Goal: Transaction & Acquisition: Book appointment/travel/reservation

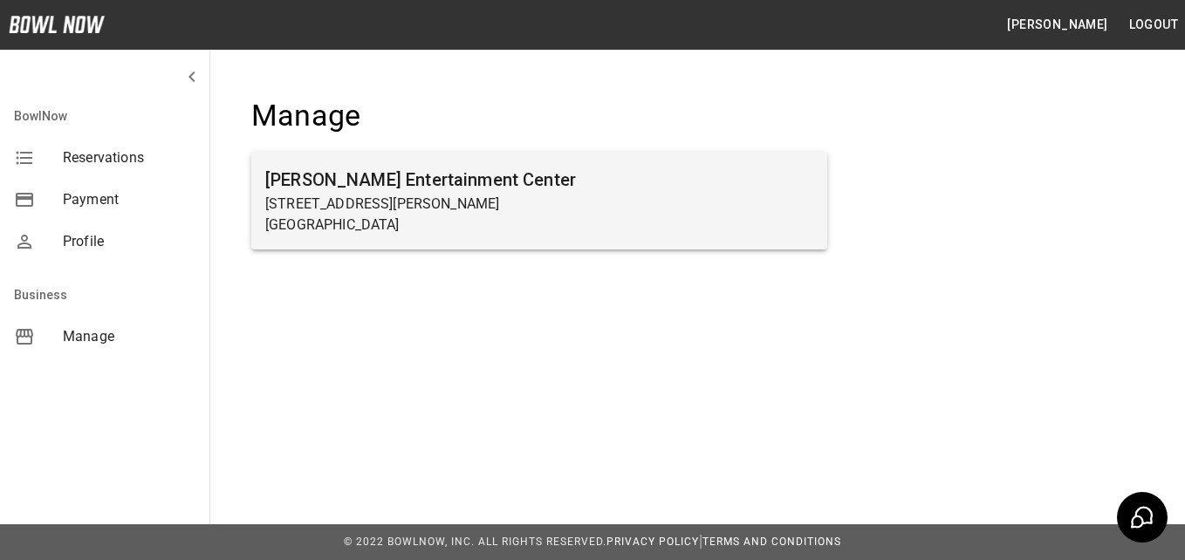
click at [424, 195] on p "[STREET_ADDRESS][PERSON_NAME]" at bounding box center [539, 204] width 548 height 21
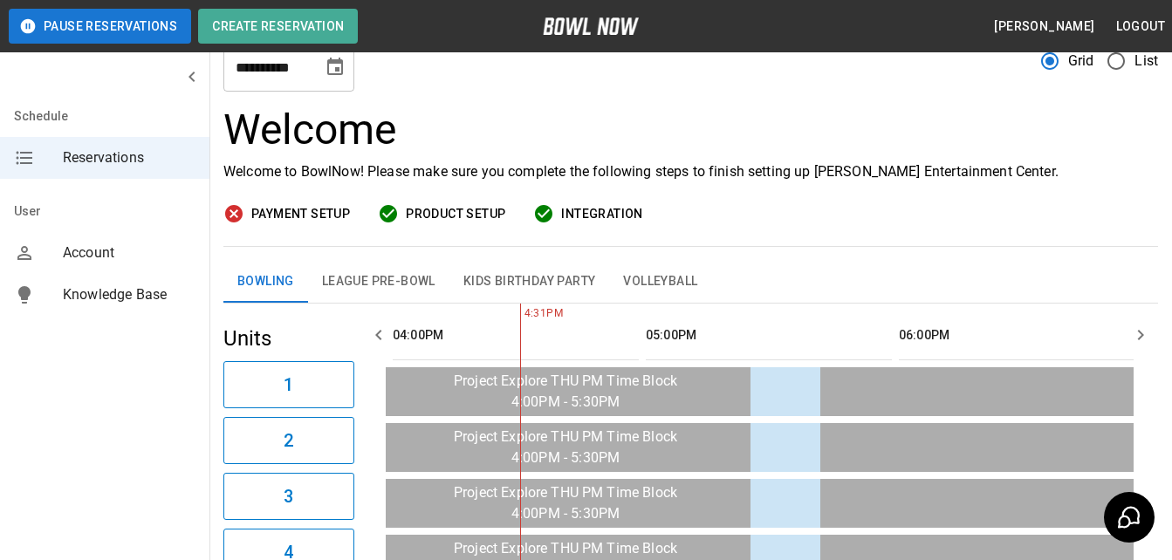
scroll to position [21, 0]
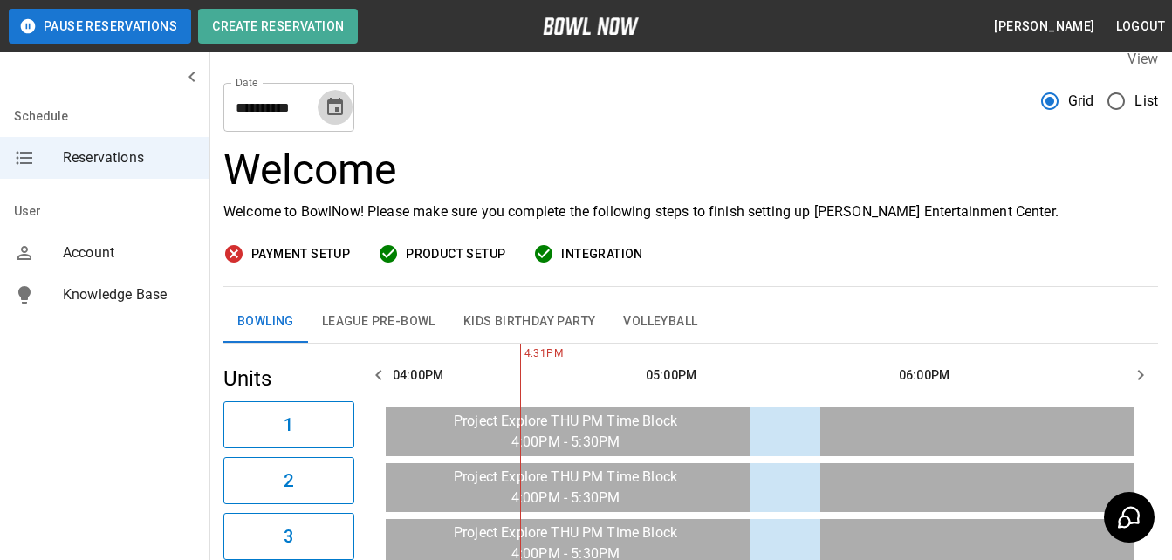
click at [325, 106] on icon "Choose date, selected date is Oct 2, 2025" at bounding box center [335, 107] width 21 height 21
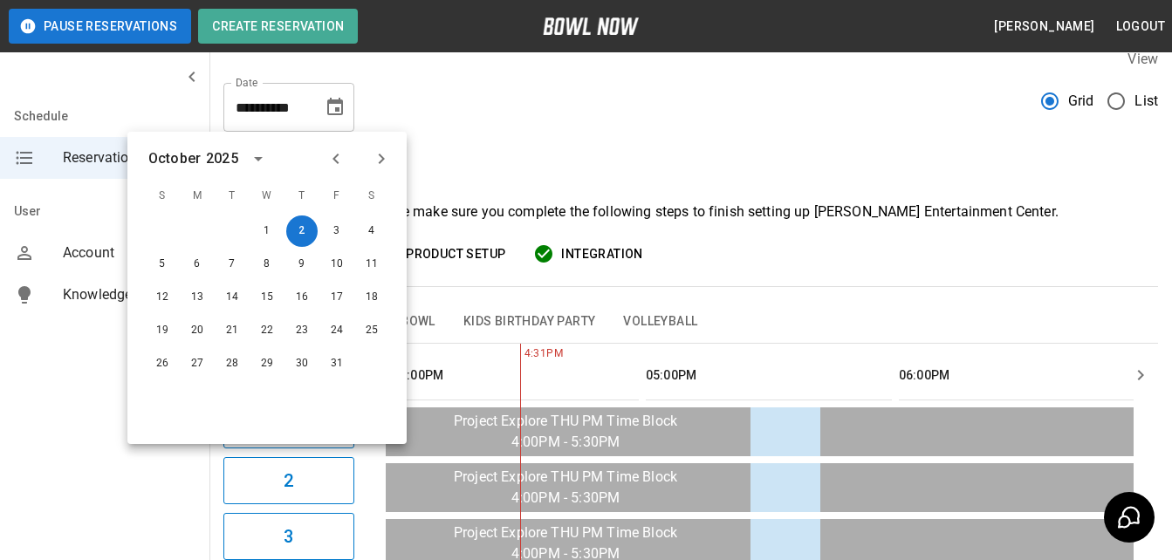
click at [378, 163] on icon "Next month" at bounding box center [381, 158] width 21 height 21
click at [366, 229] on button "1" at bounding box center [371, 230] width 31 height 31
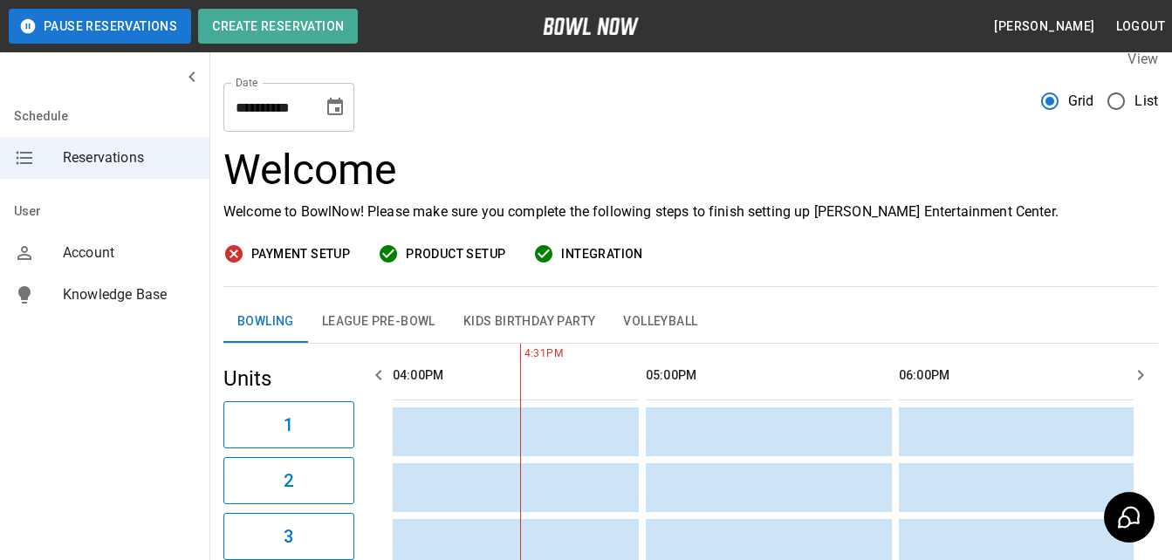
click at [552, 324] on button "Kids Birthday Party" at bounding box center [529, 322] width 161 height 42
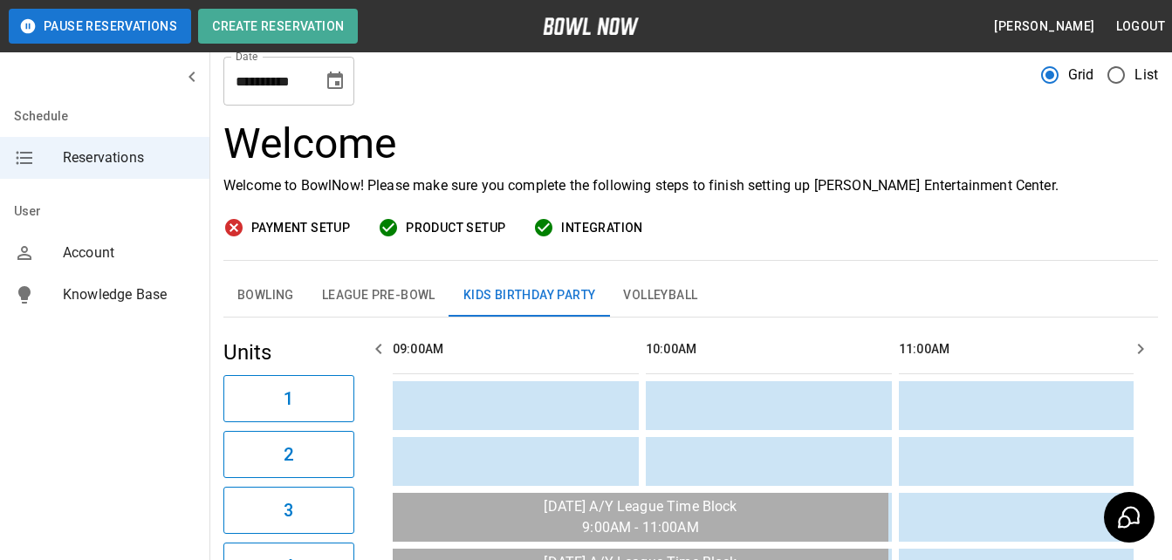
scroll to position [7, 0]
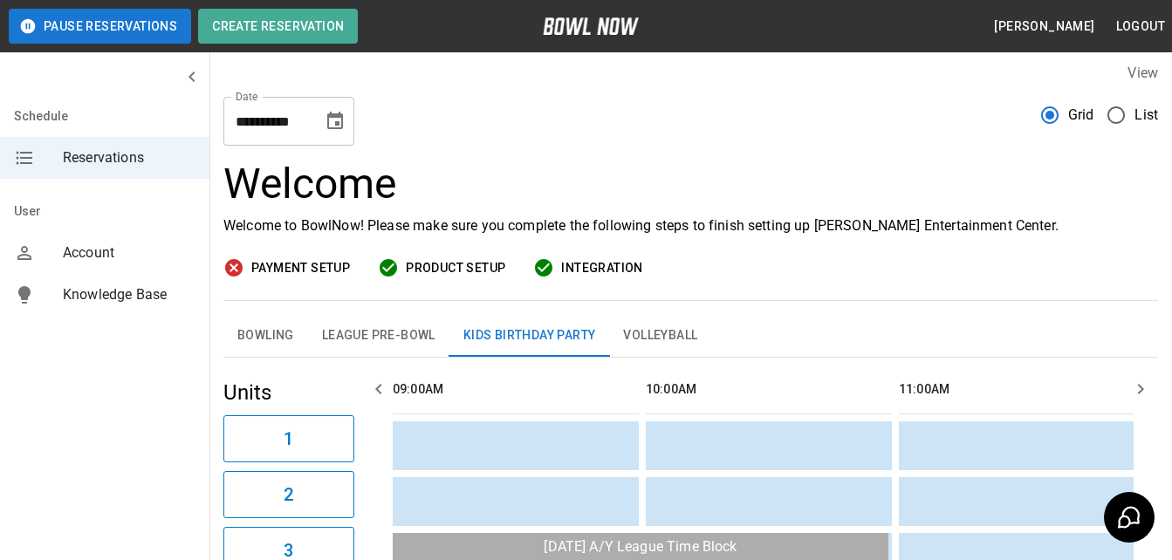
click at [276, 117] on input "**********" at bounding box center [266, 121] width 87 height 49
click at [335, 121] on icon "Choose date, selected date is Nov 1, 2025" at bounding box center [335, 120] width 16 height 17
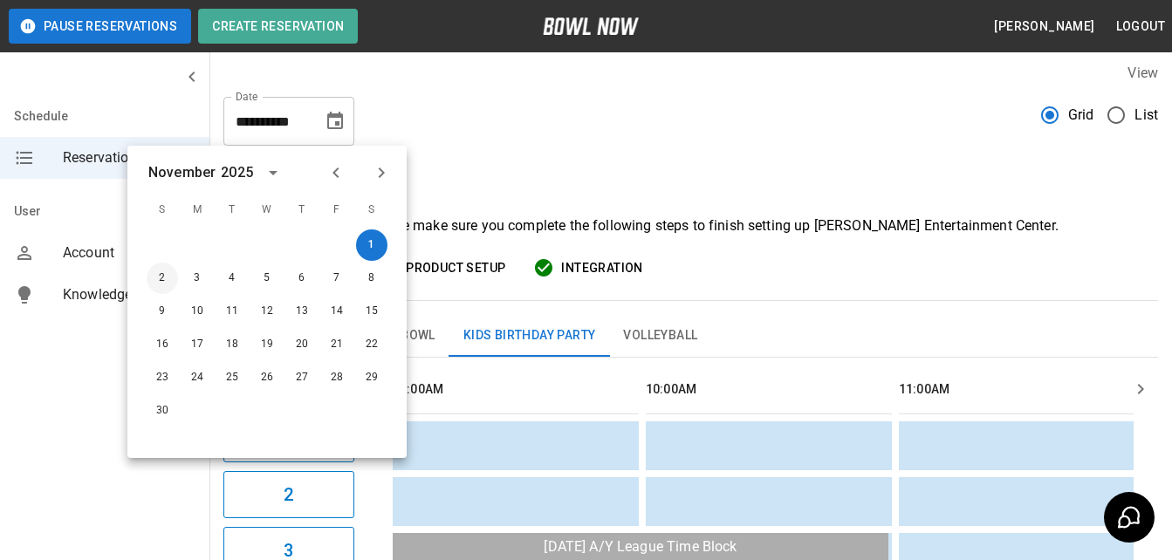
click at [164, 278] on button "2" at bounding box center [162, 278] width 31 height 31
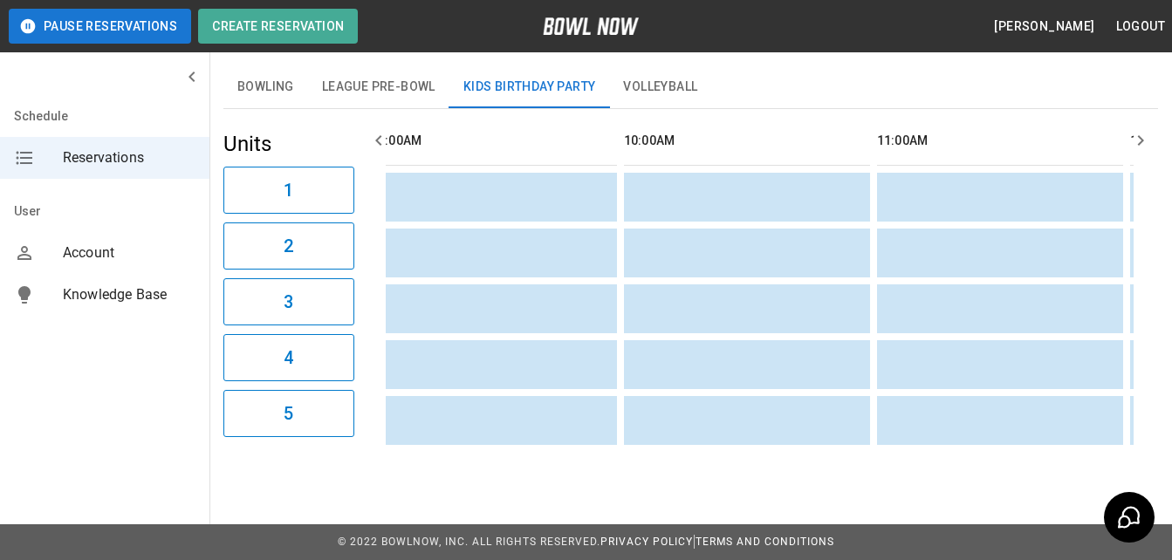
scroll to position [0, 0]
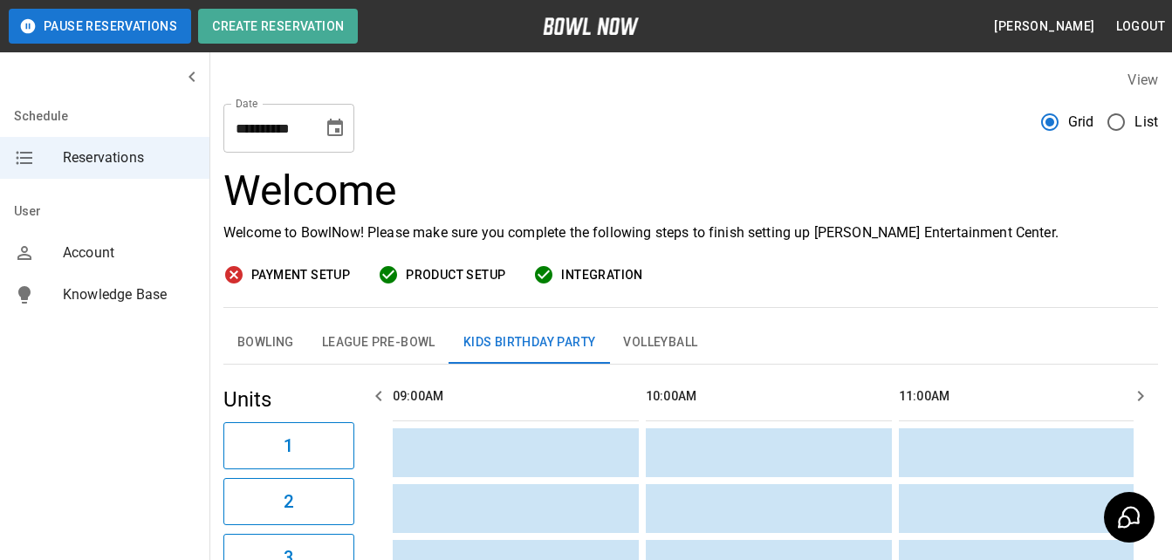
click at [263, 132] on input "**********" at bounding box center [266, 128] width 87 height 49
click at [331, 124] on icon "Choose date, selected date is Nov 2, 2025" at bounding box center [335, 127] width 16 height 17
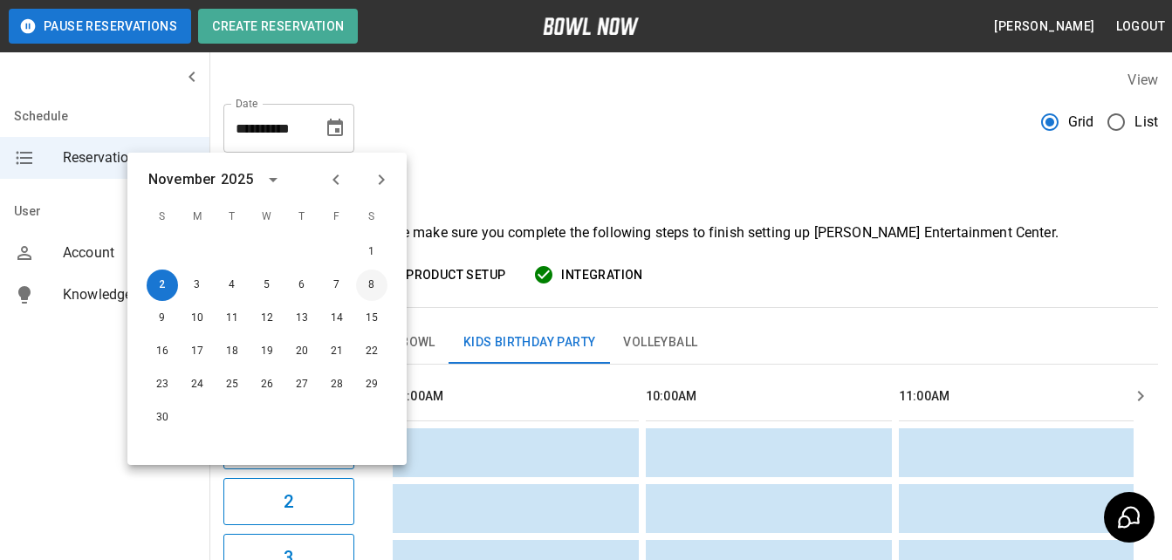
click at [372, 289] on button "8" at bounding box center [371, 285] width 31 height 31
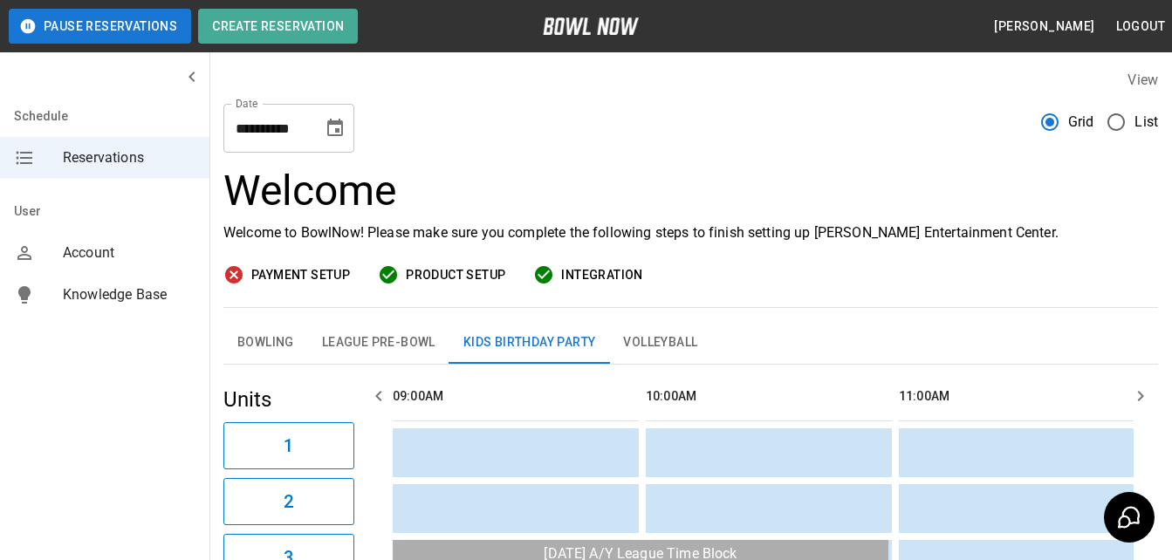
click at [332, 132] on icon "Choose date, selected date is Nov 8, 2025" at bounding box center [335, 128] width 21 height 21
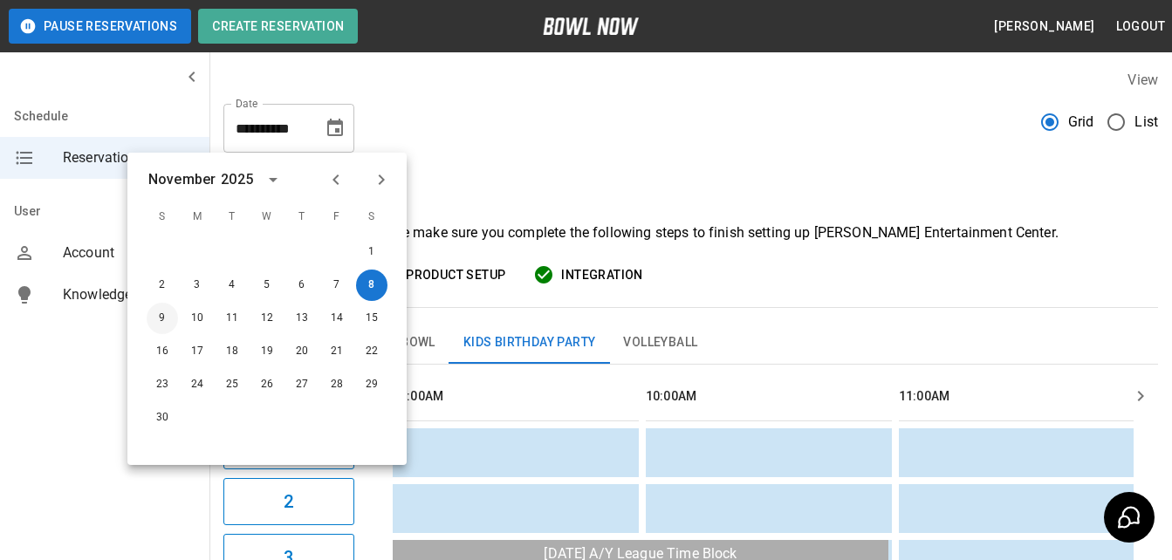
click at [155, 323] on button "9" at bounding box center [162, 318] width 31 height 31
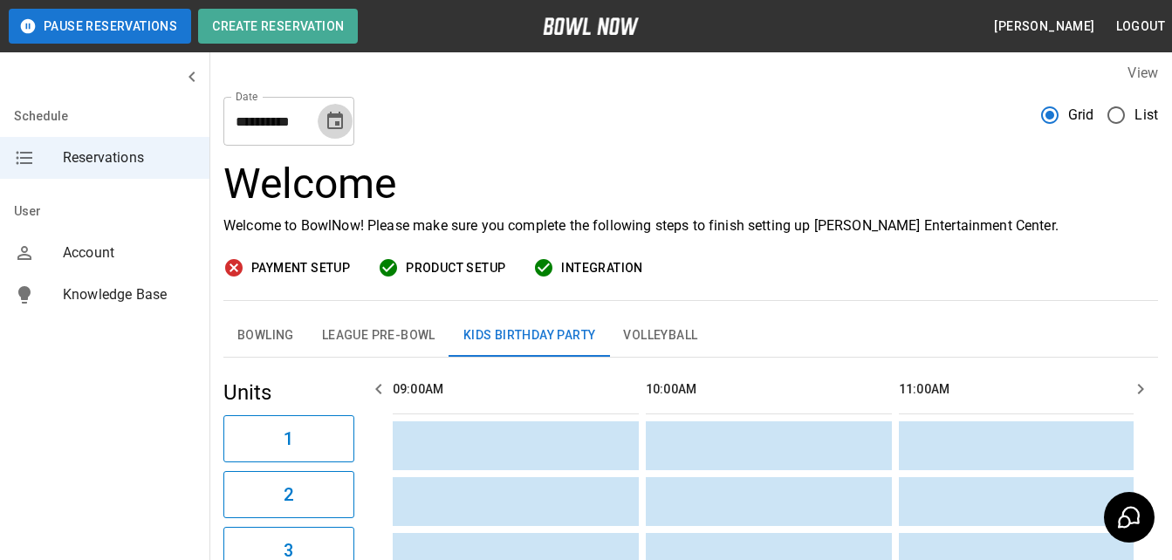
click at [335, 129] on icon "Choose date, selected date is Nov 9, 2025" at bounding box center [335, 120] width 16 height 17
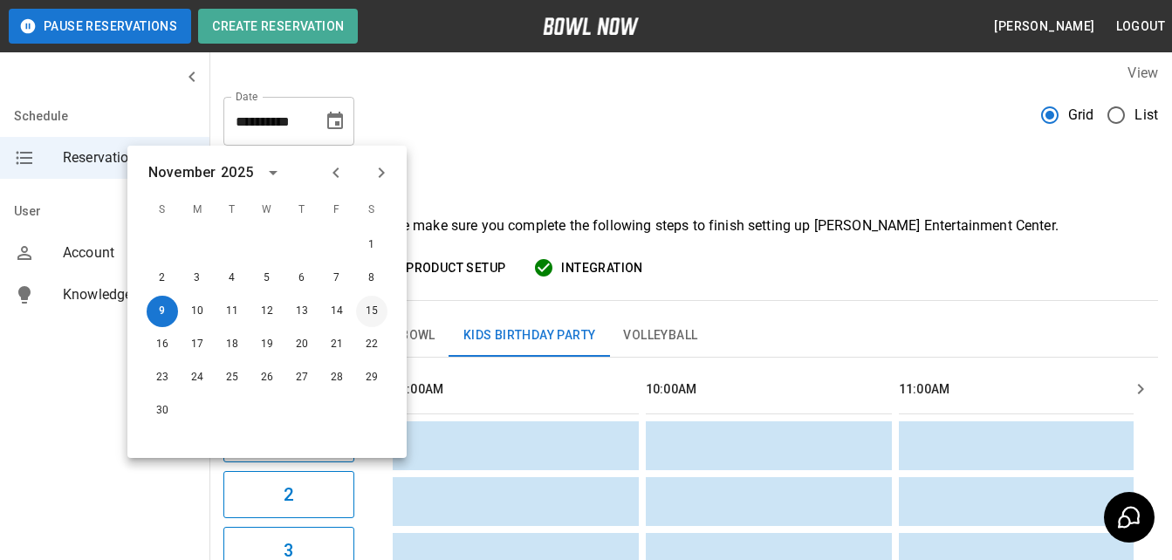
click at [374, 311] on button "15" at bounding box center [371, 311] width 31 height 31
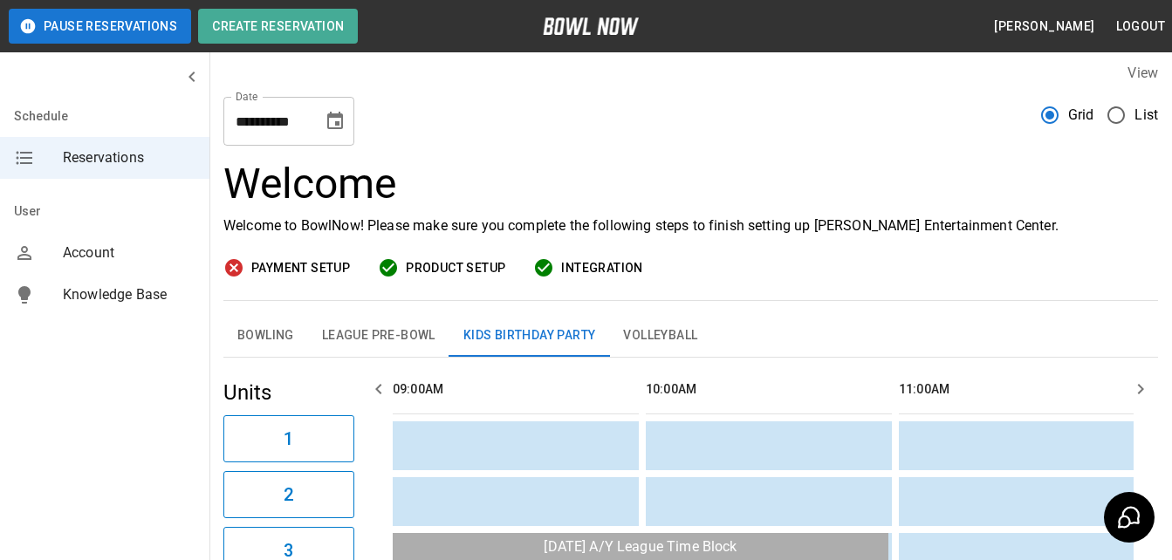
click at [330, 123] on icon "Choose date, selected date is Nov 15, 2025" at bounding box center [335, 121] width 21 height 21
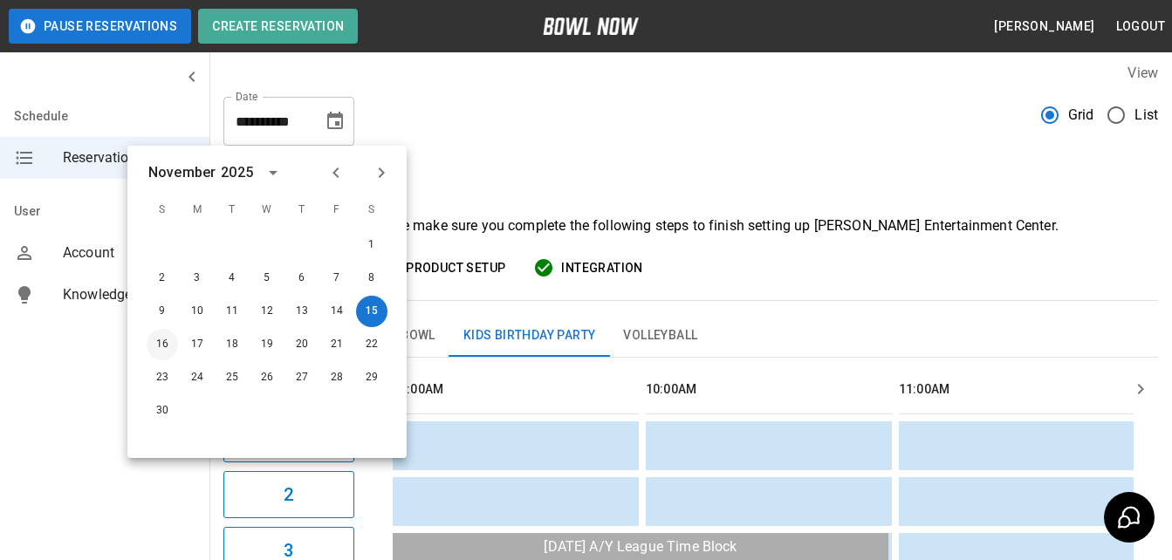
click at [167, 342] on button "16" at bounding box center [162, 344] width 31 height 31
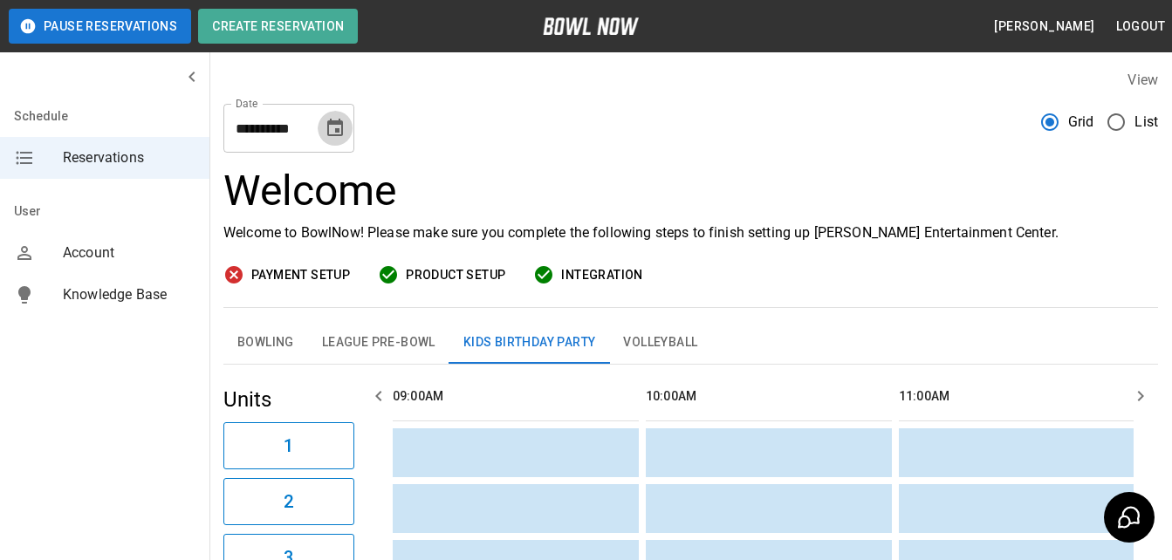
click at [347, 127] on button "Choose date, selected date is Nov 16, 2025" at bounding box center [335, 128] width 35 height 35
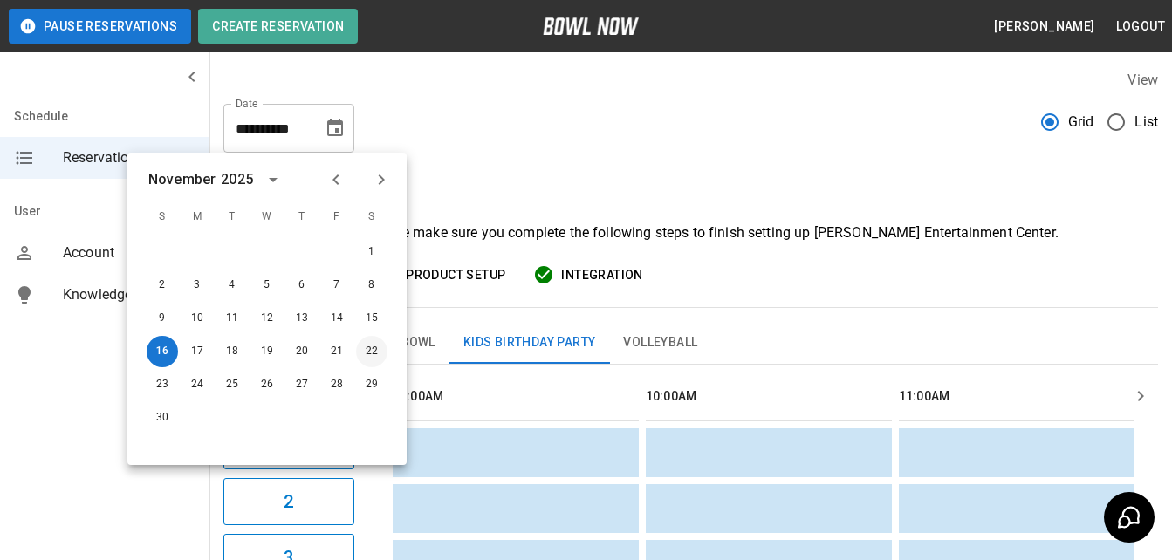
click at [378, 352] on button "22" at bounding box center [371, 351] width 31 height 31
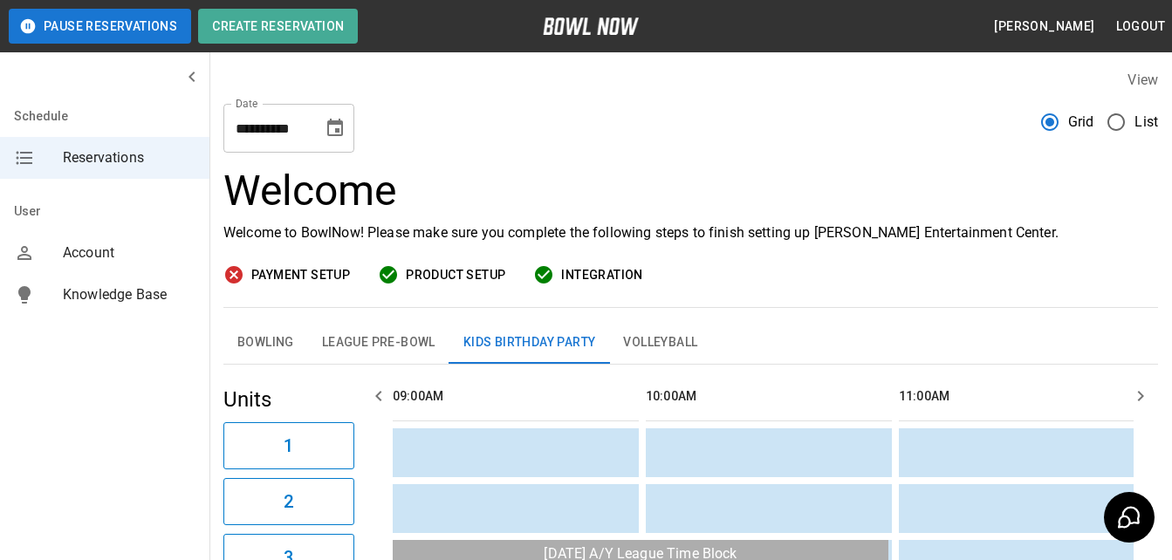
click at [336, 132] on icon "Choose date, selected date is Nov 22, 2025" at bounding box center [335, 127] width 16 height 17
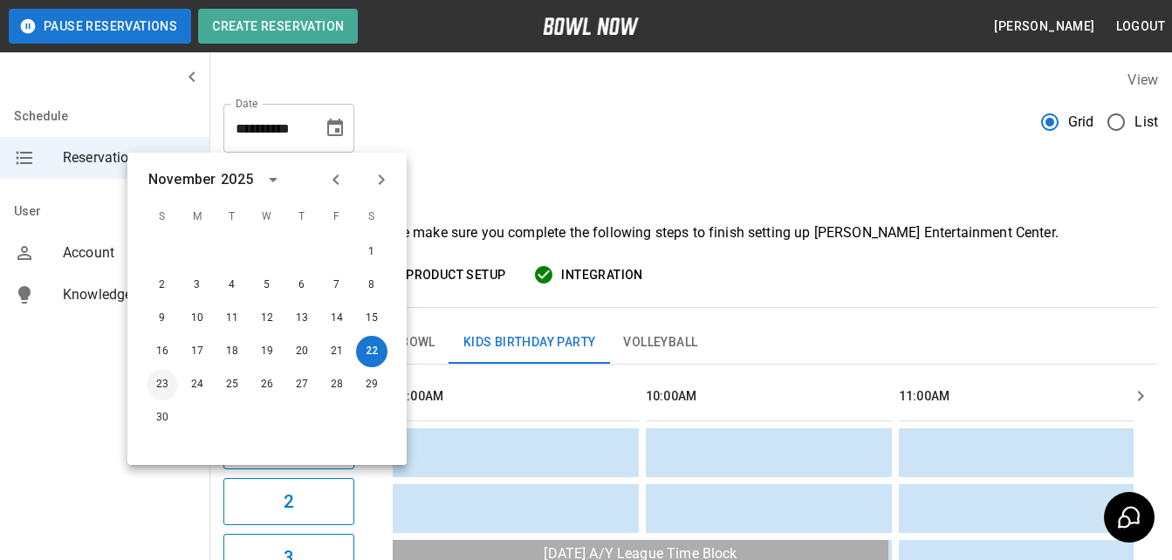
click at [168, 385] on button "23" at bounding box center [162, 384] width 31 height 31
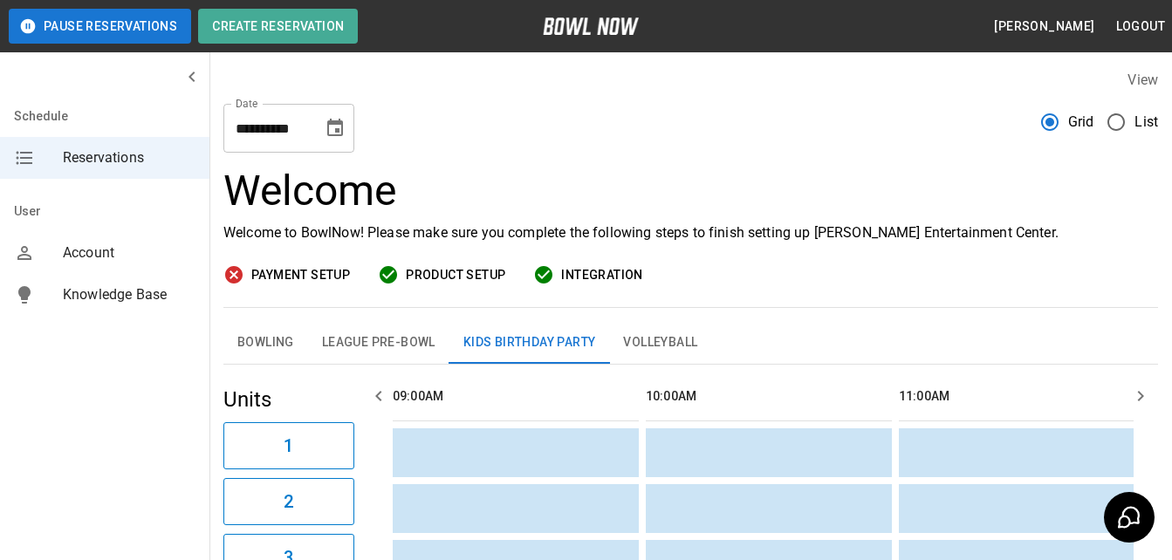
click at [326, 131] on icon "Choose date, selected date is Nov 23, 2025" at bounding box center [335, 128] width 21 height 21
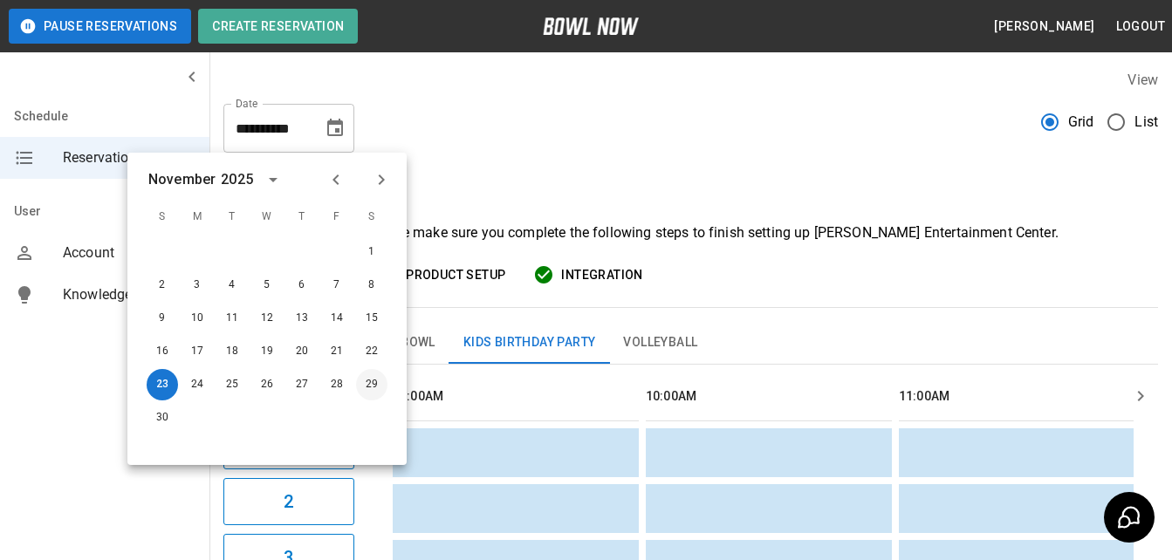
click at [373, 384] on button "29" at bounding box center [371, 384] width 31 height 31
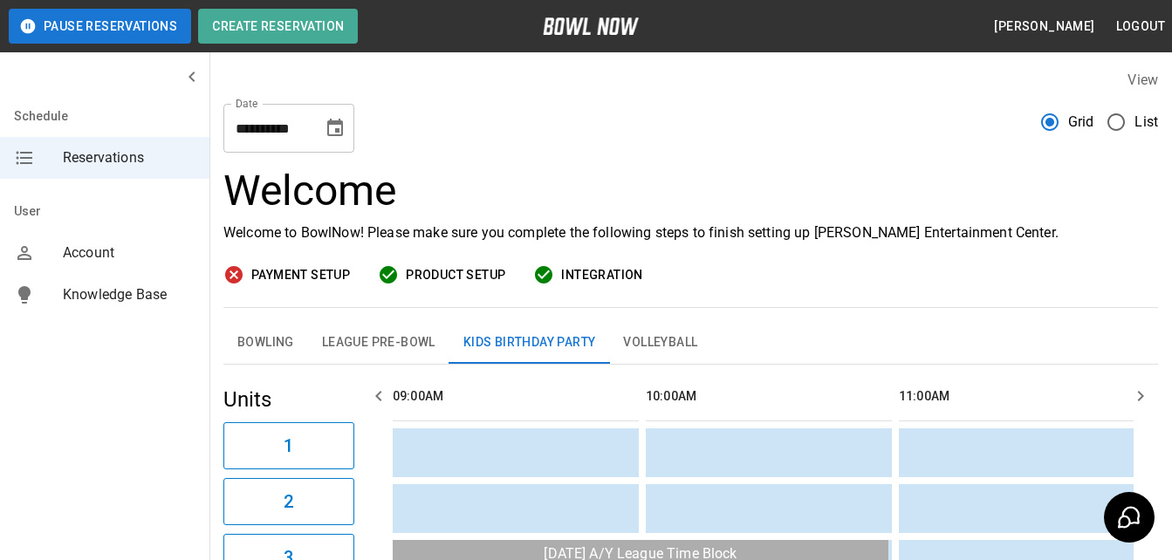
click at [347, 132] on button "Choose date, selected date is Nov 29, 2025" at bounding box center [335, 128] width 35 height 35
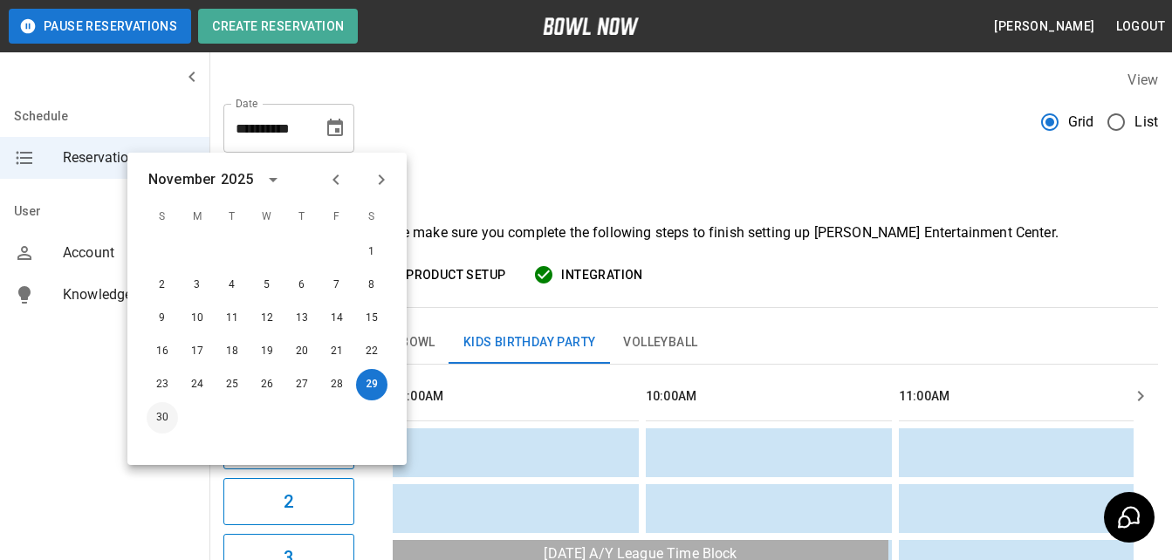
click at [165, 417] on button "30" at bounding box center [162, 417] width 31 height 31
type input "**********"
